Goal: Information Seeking & Learning: Learn about a topic

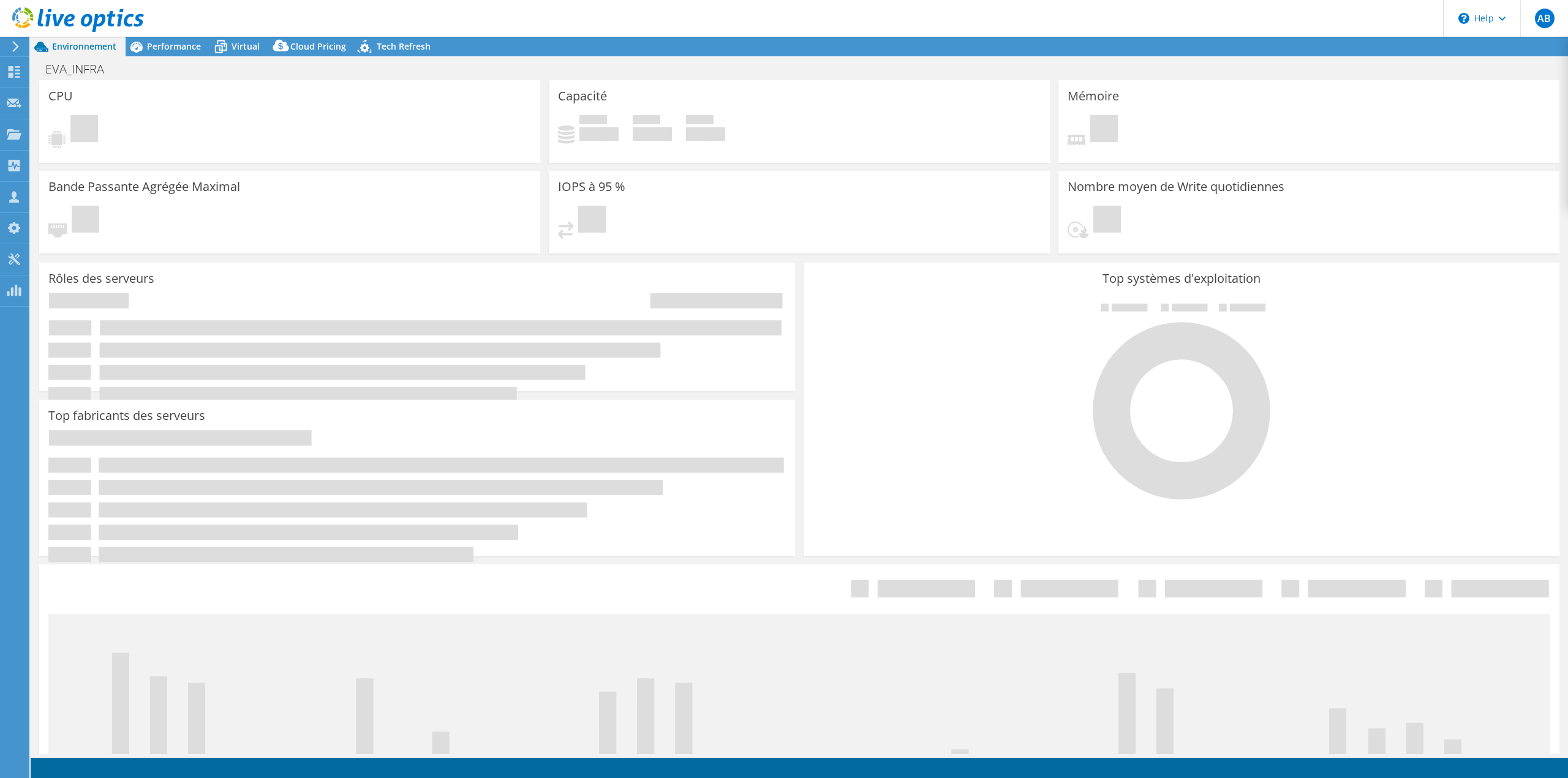
select select "Seoul"
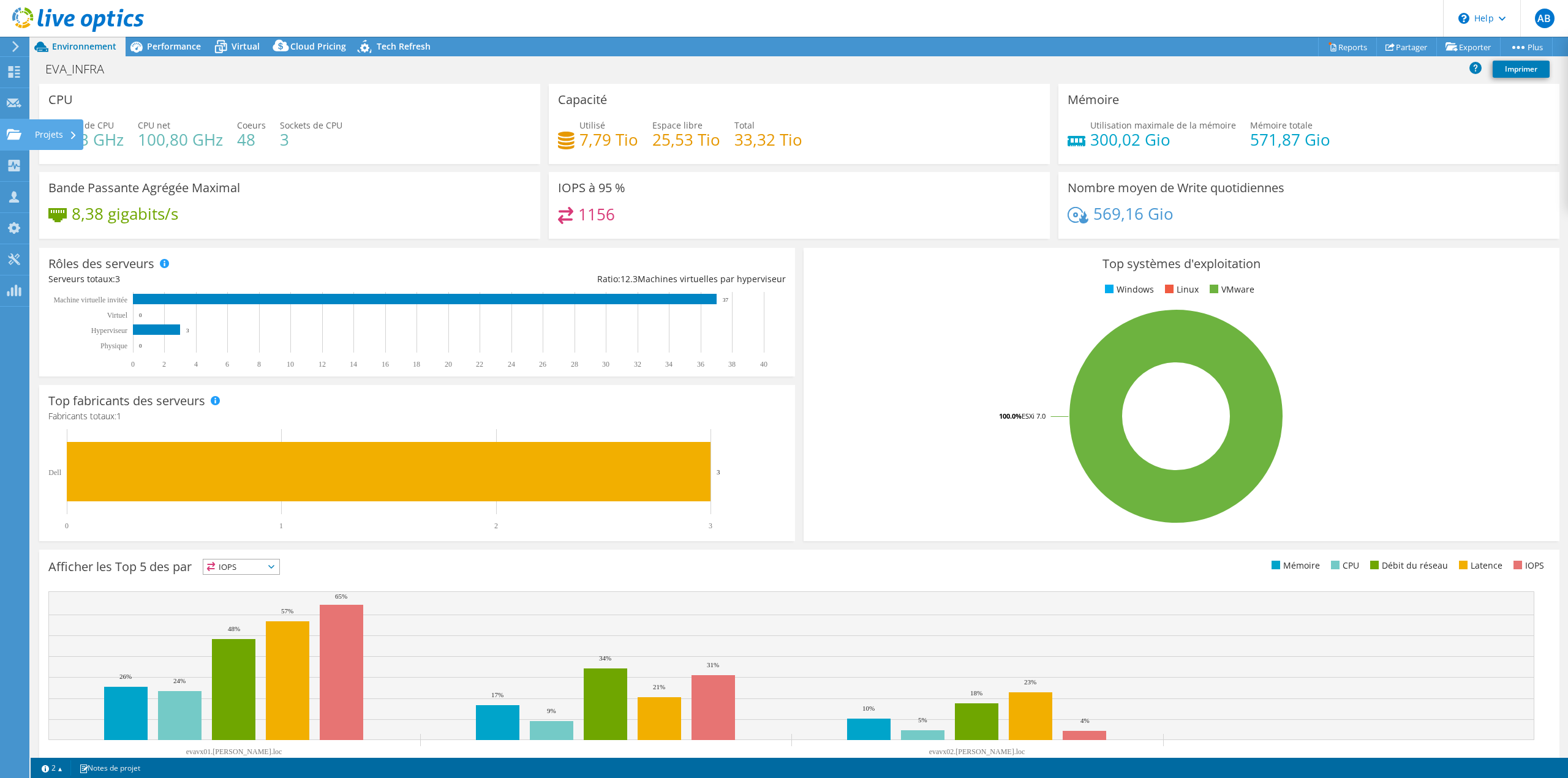
click at [13, 135] on use at bounding box center [14, 134] width 15 height 11
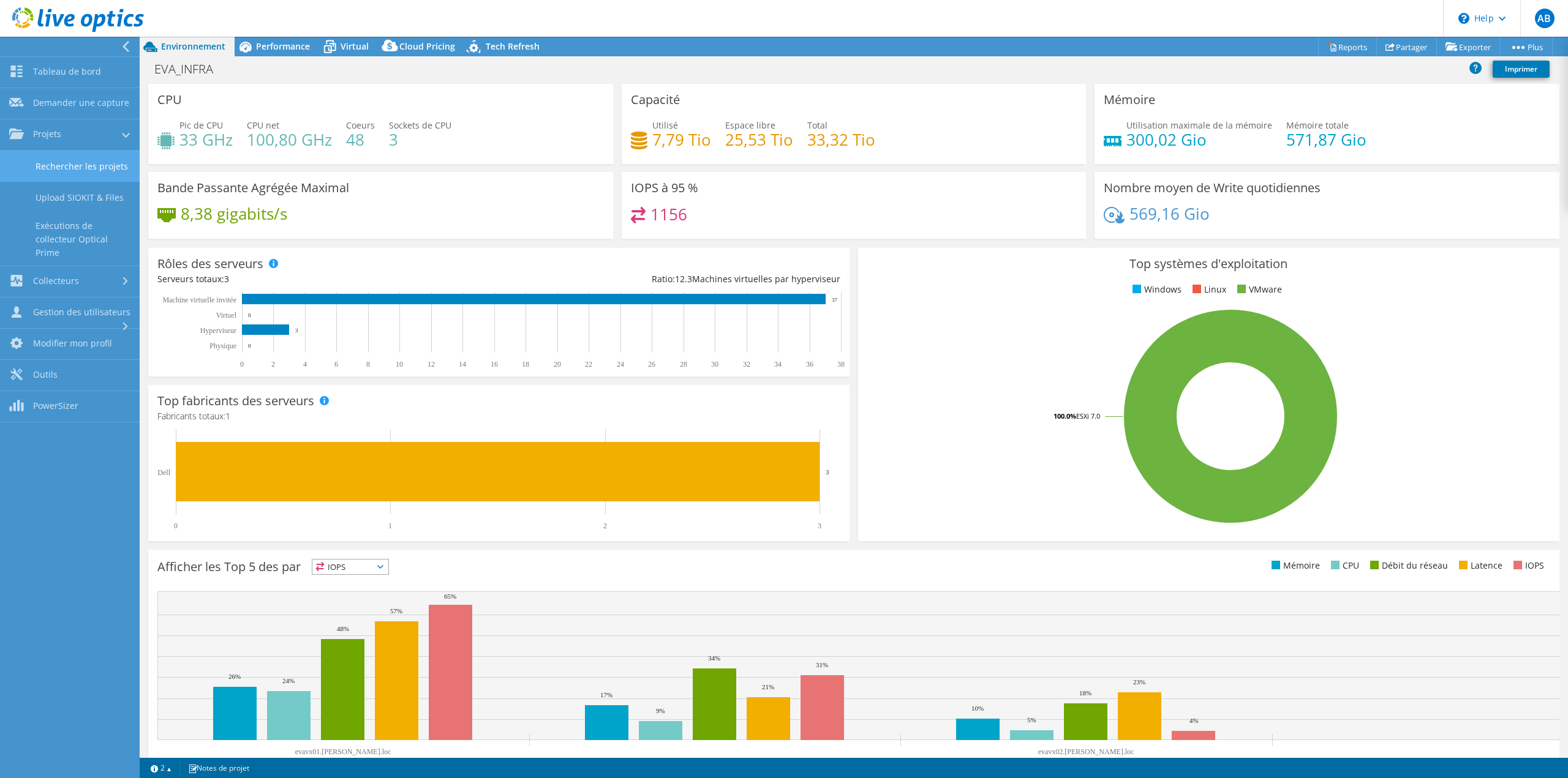
click at [72, 166] on link "Rechercher les projets" at bounding box center [69, 166] width 139 height 31
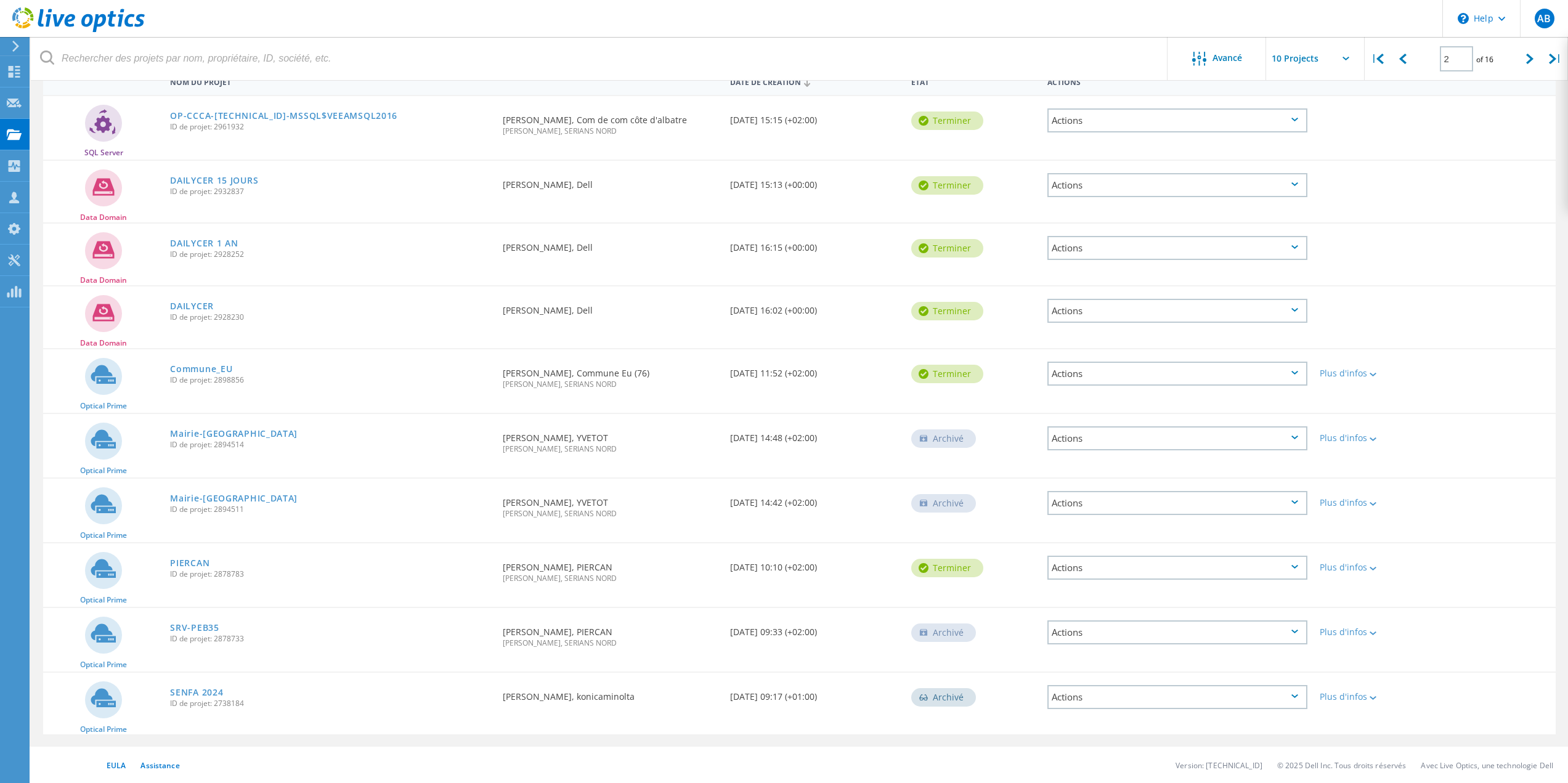
scroll to position [132, 0]
click at [1400, 56] on icon at bounding box center [1403, 59] width 7 height 11
type input "1"
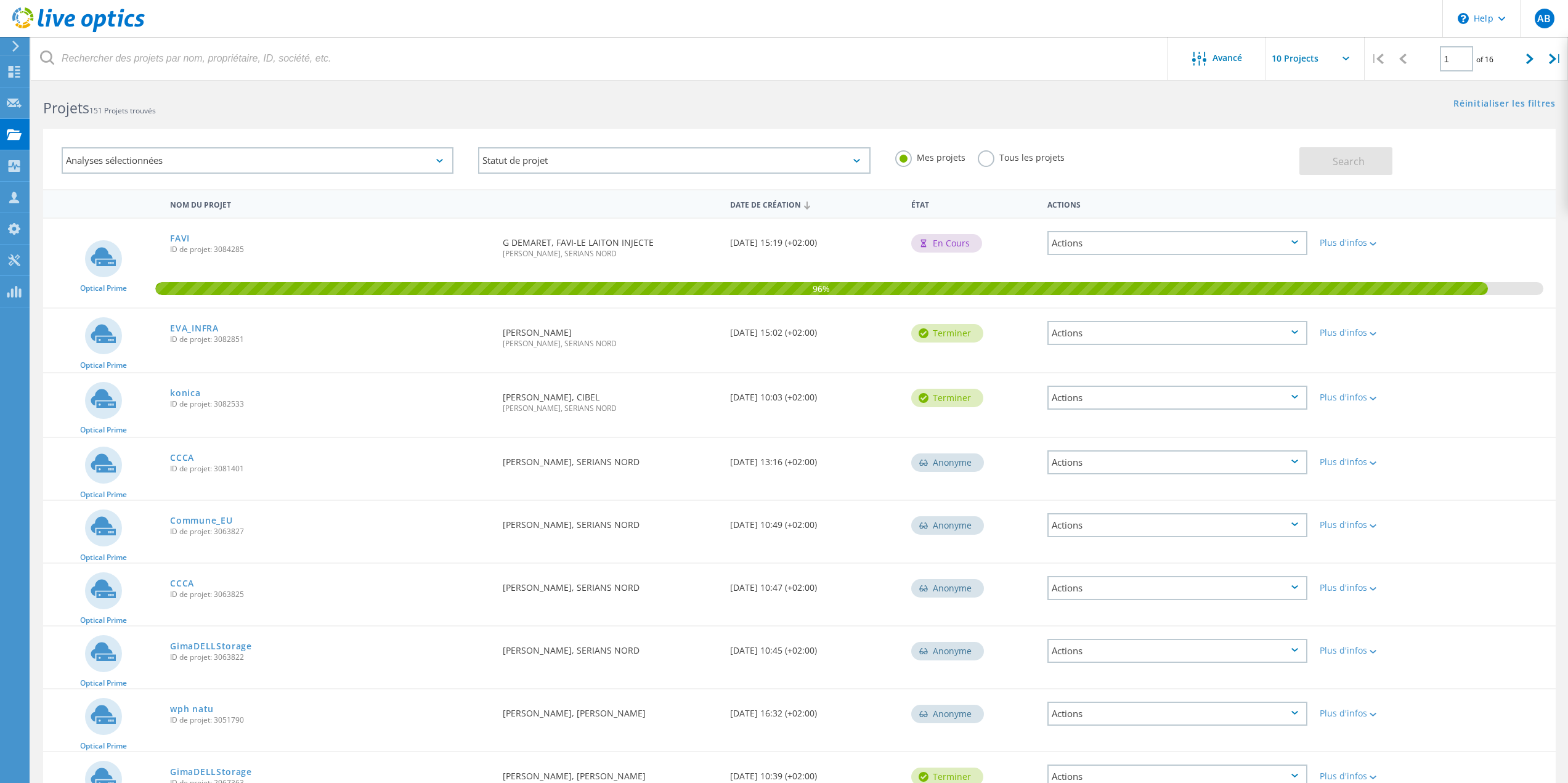
scroll to position [0, 0]
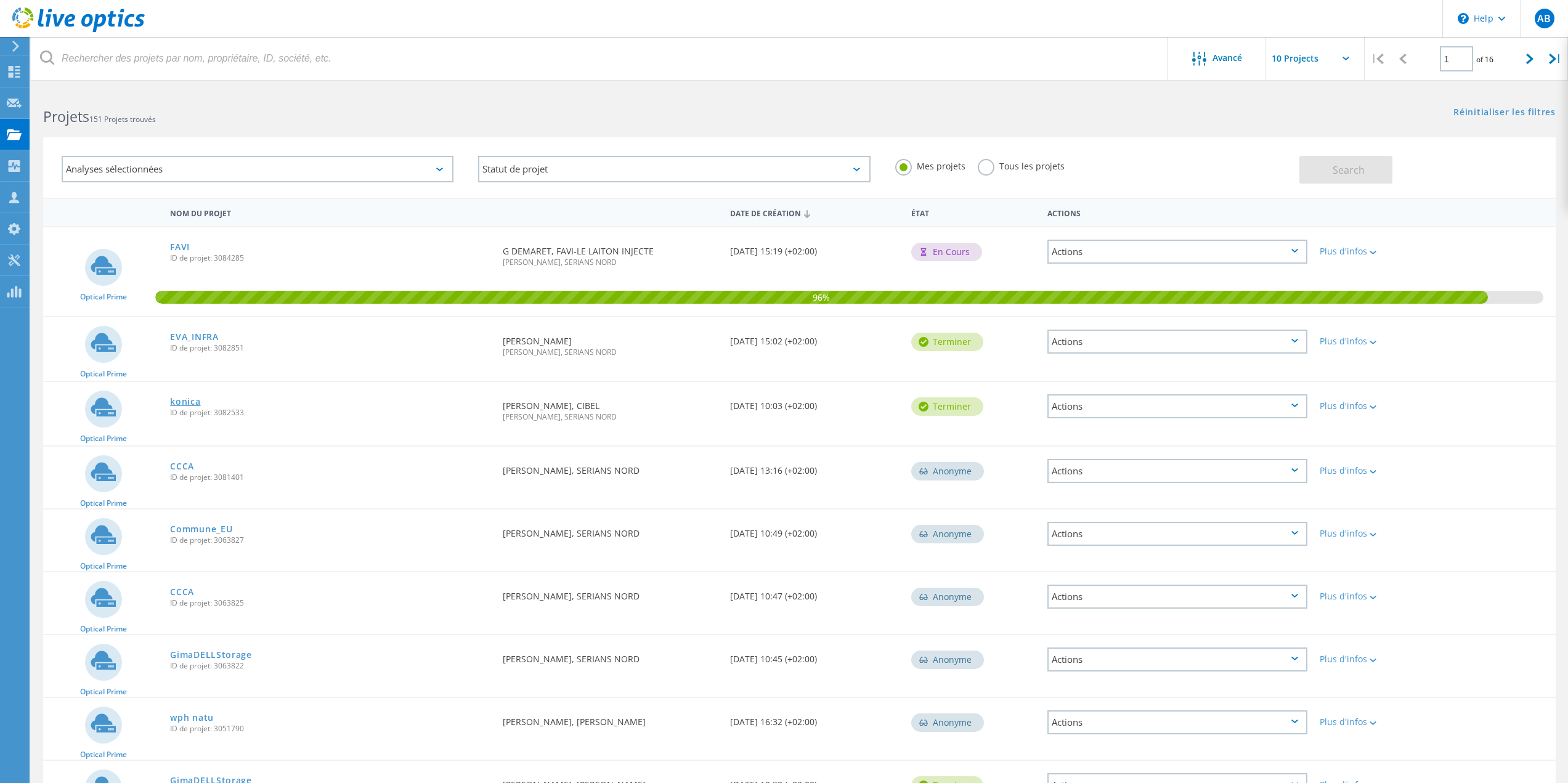
click at [196, 405] on link "konica" at bounding box center [185, 401] width 30 height 9
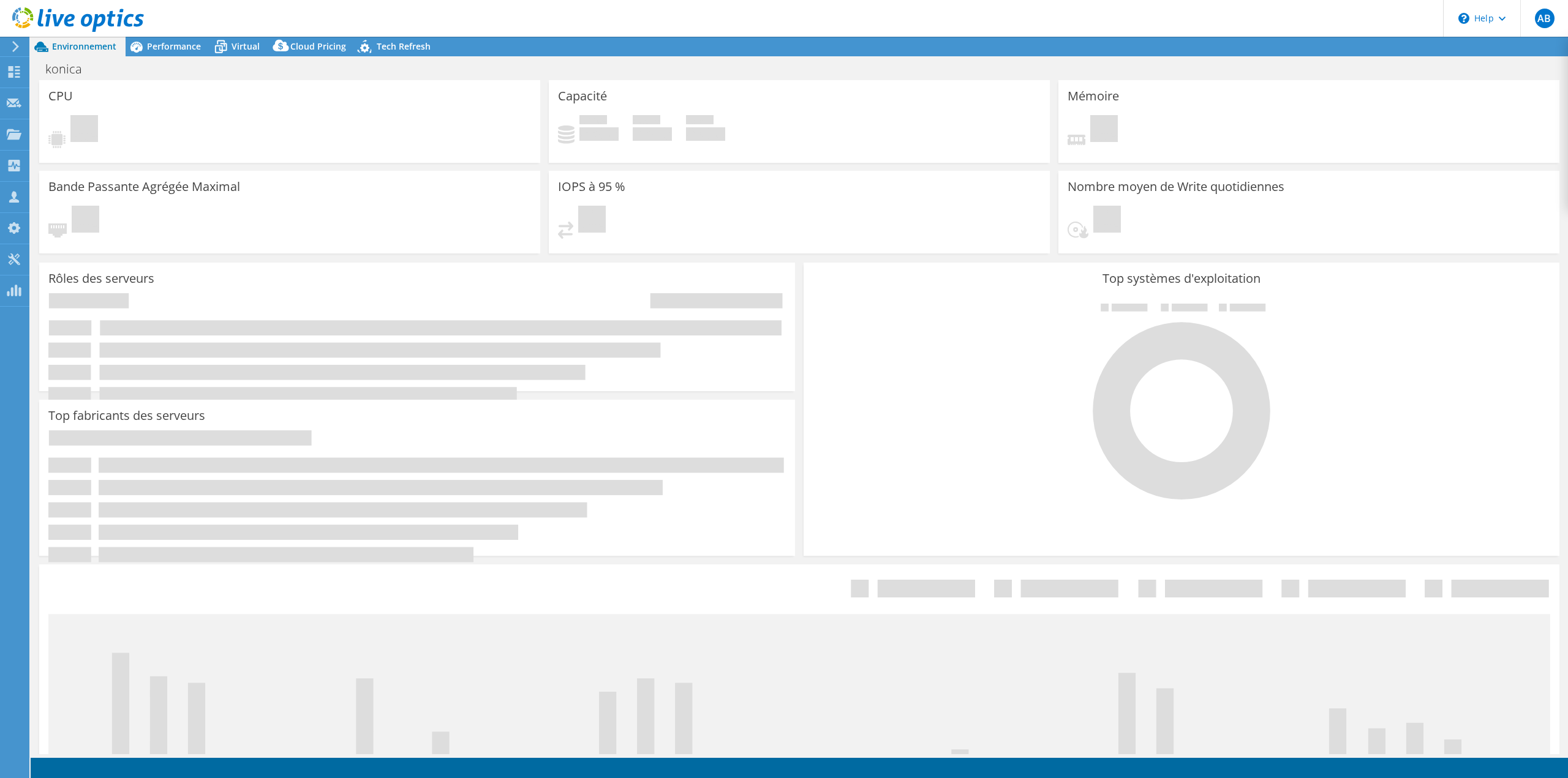
select select "USD"
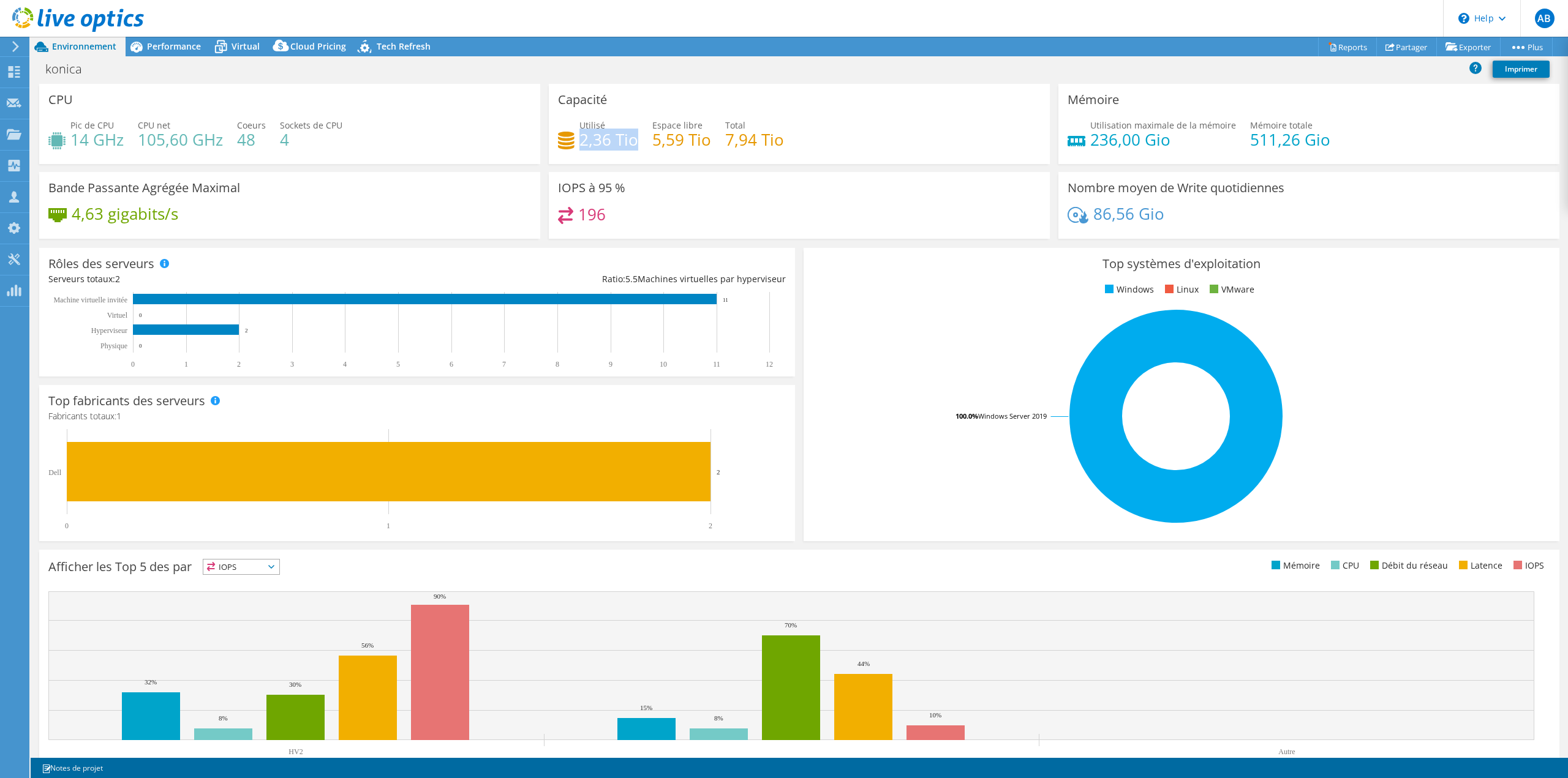
drag, startPoint x: 577, startPoint y: 140, endPoint x: 633, endPoint y: 139, distance: 56.0
click at [633, 139] on h4 "2,36 Tio" at bounding box center [609, 139] width 59 height 13
click at [274, 50] on icon at bounding box center [281, 45] width 16 height 11
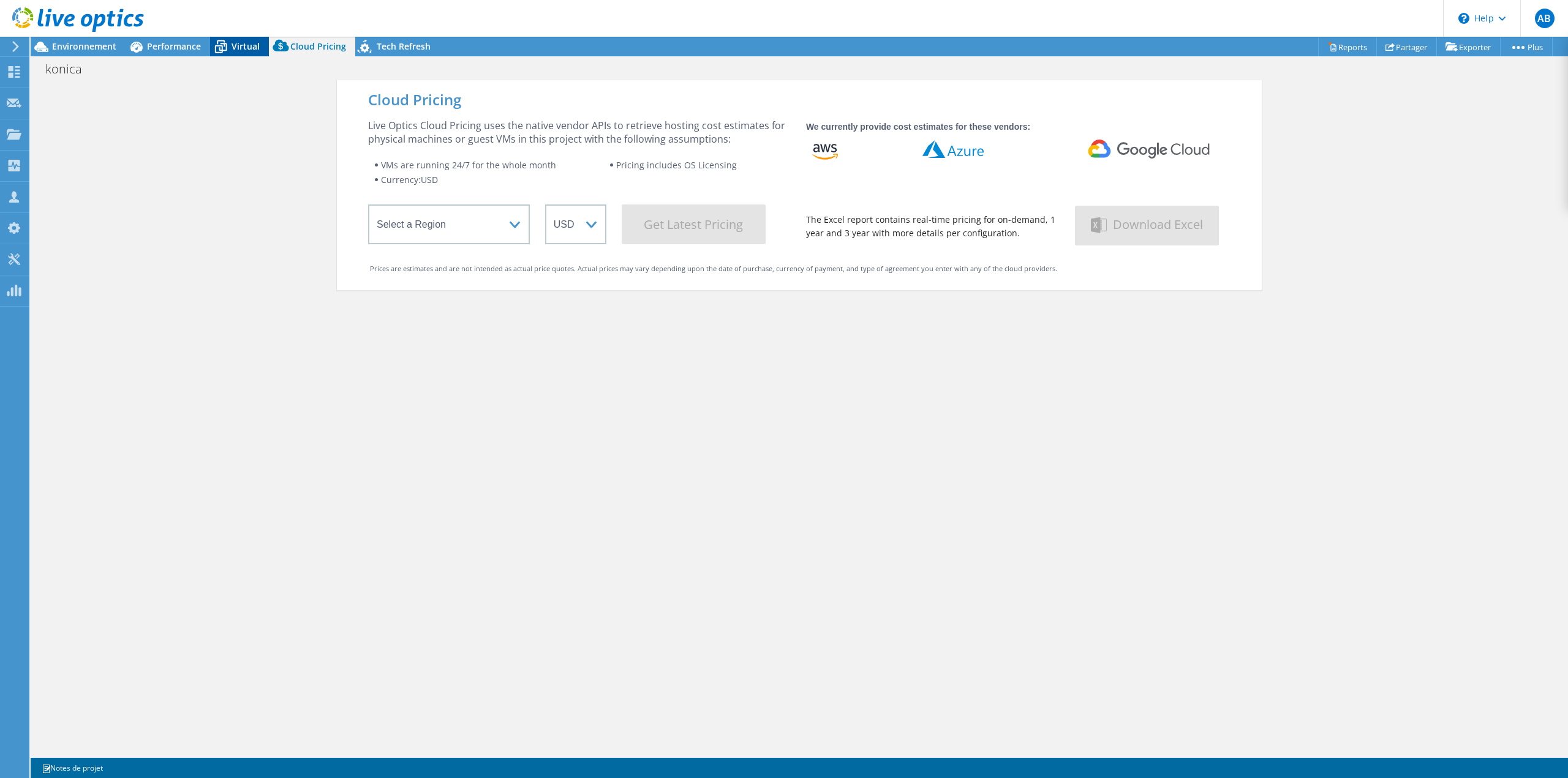
click at [257, 49] on span "Virtual" at bounding box center [245, 46] width 28 height 11
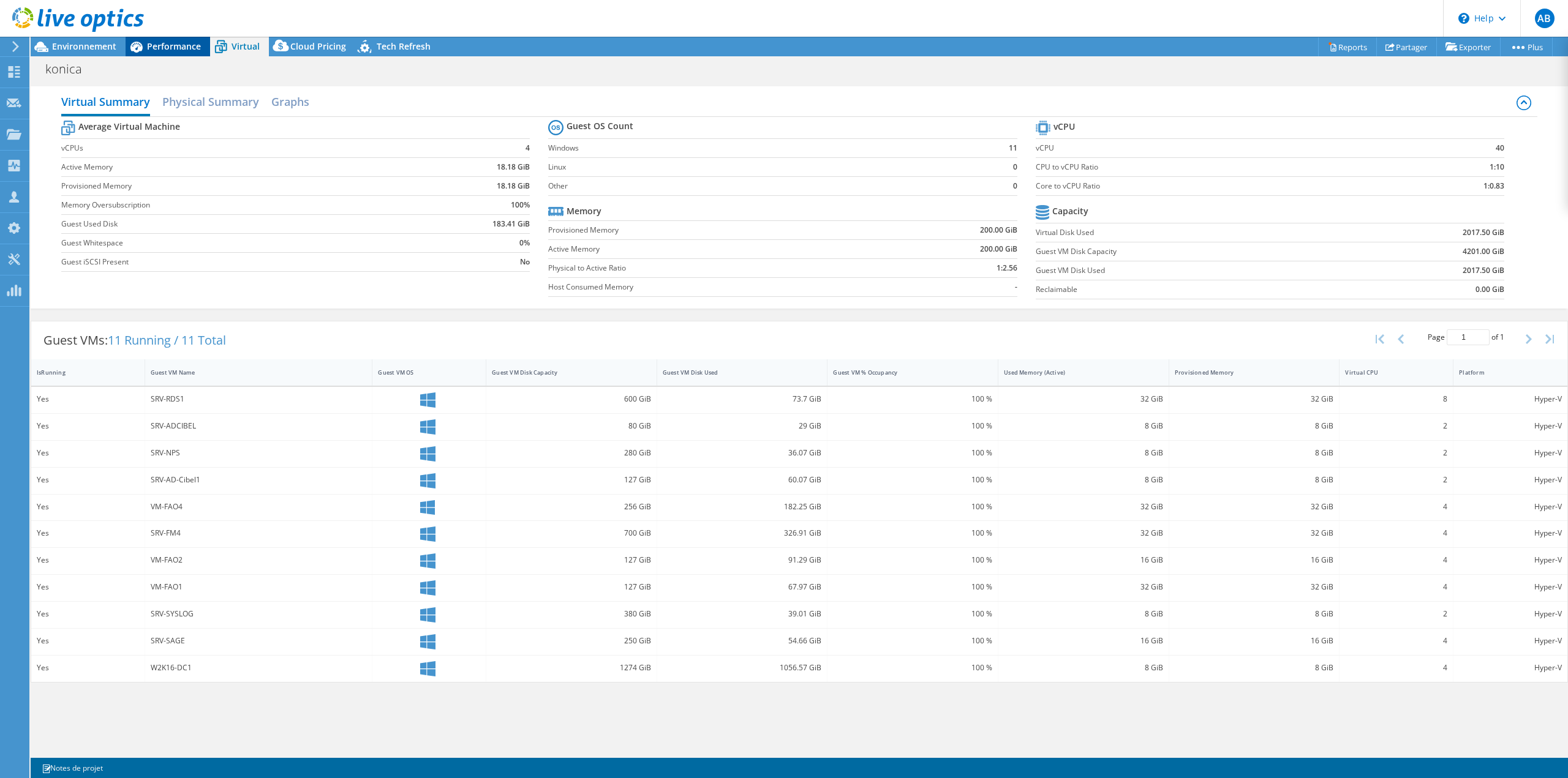
click at [155, 49] on span "Performance" at bounding box center [173, 46] width 54 height 11
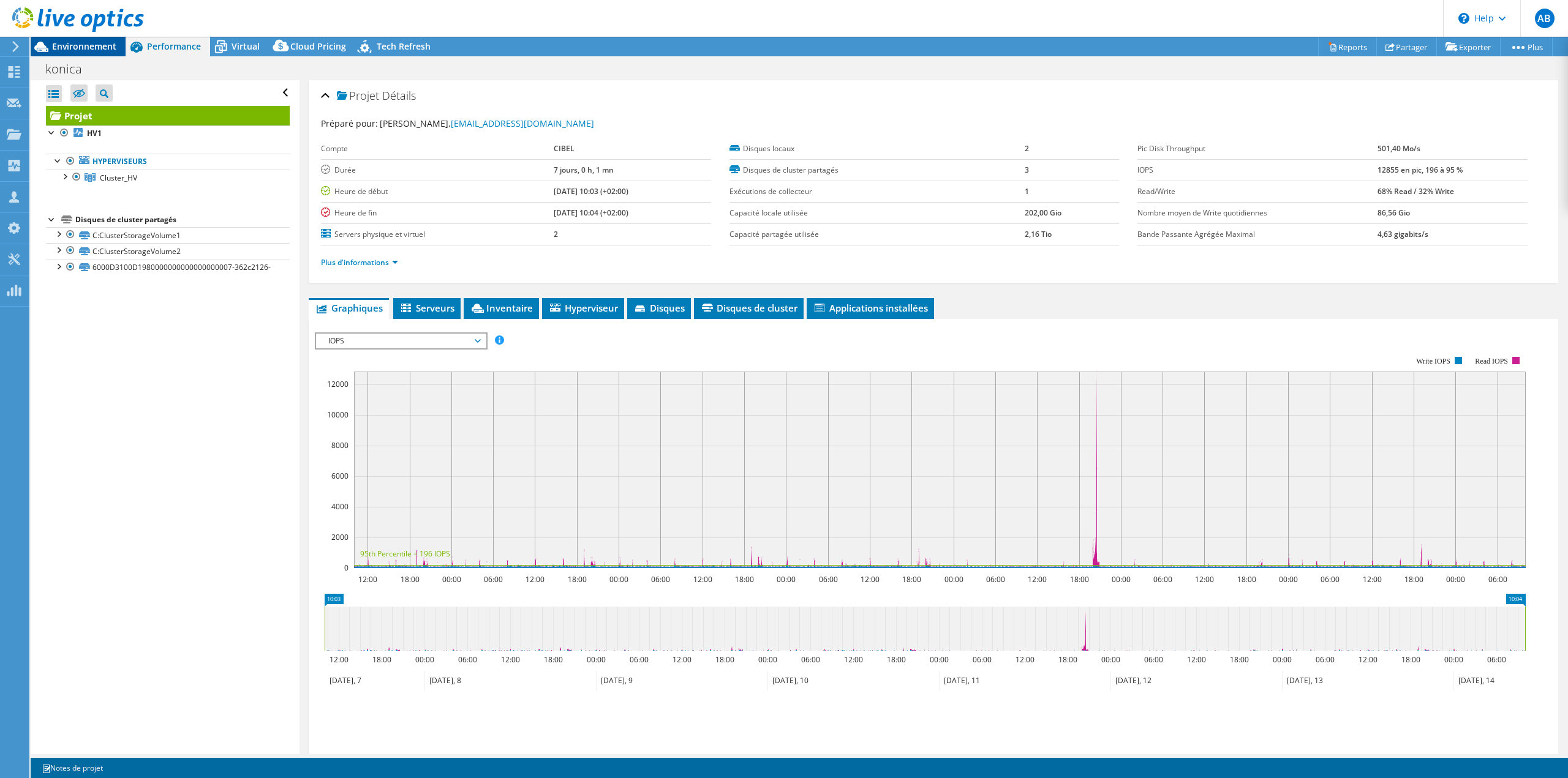
click at [71, 47] on span "Environnement" at bounding box center [84, 46] width 64 height 11
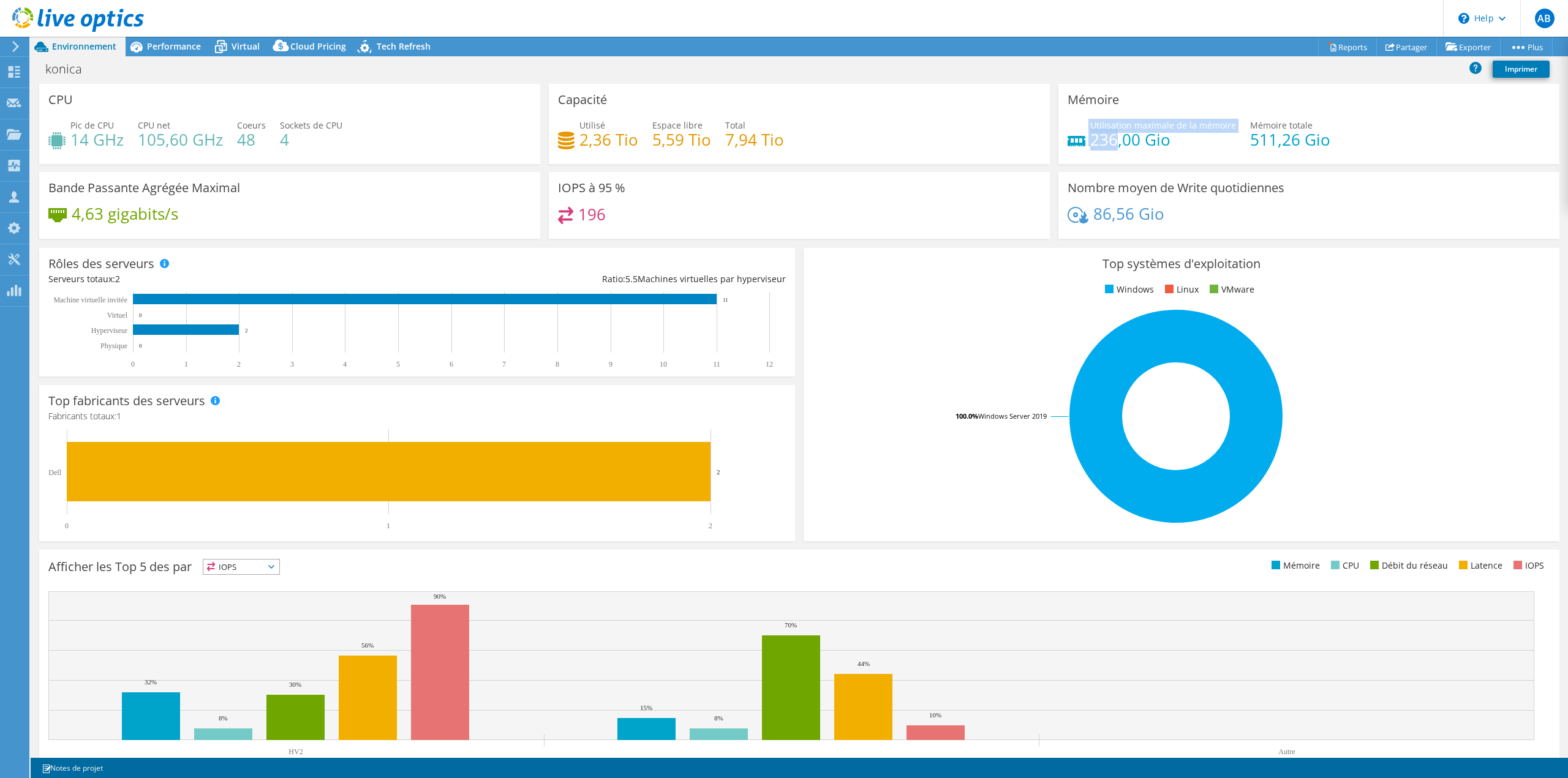
drag, startPoint x: 1083, startPoint y: 143, endPoint x: 1088, endPoint y: 132, distance: 12.1
click at [1112, 137] on div "Utilisation maximale de la mémoire 236,00 Gio" at bounding box center [1152, 132] width 169 height 27
